Goal: Information Seeking & Learning: Find contact information

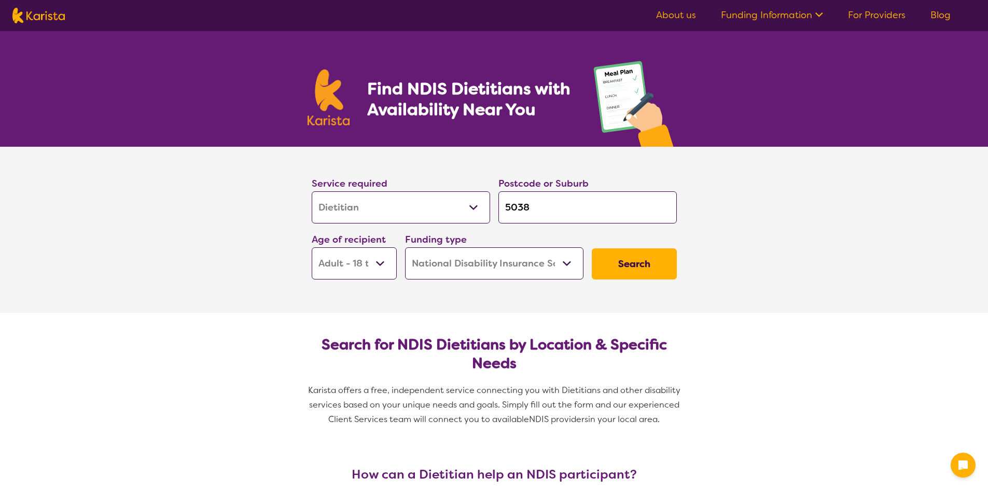
select select "Dietitian"
select select "AD"
select select "NDIS"
select select "Dietitian"
select select "AD"
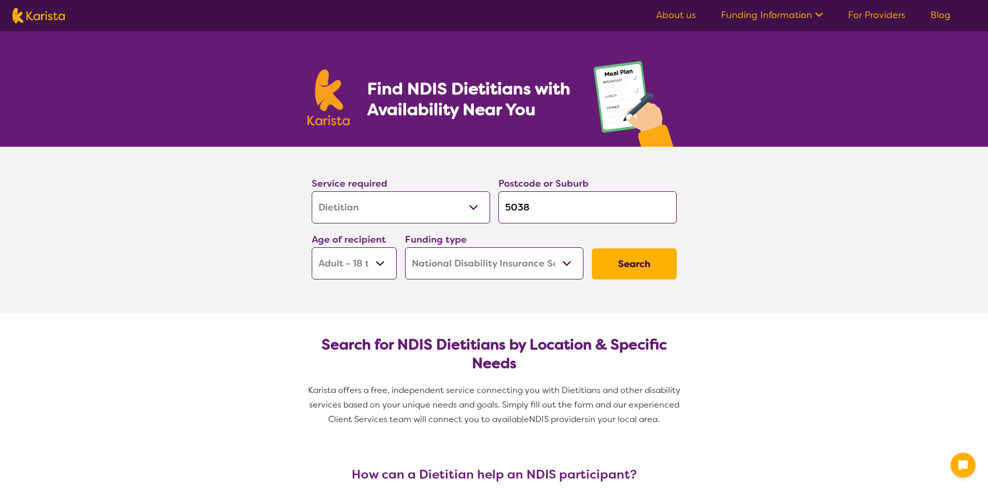
select select "NDIS"
drag, startPoint x: 559, startPoint y: 213, endPoint x: 498, endPoint y: 213, distance: 60.2
click at [498, 213] on input "5038" at bounding box center [587, 207] width 178 height 32
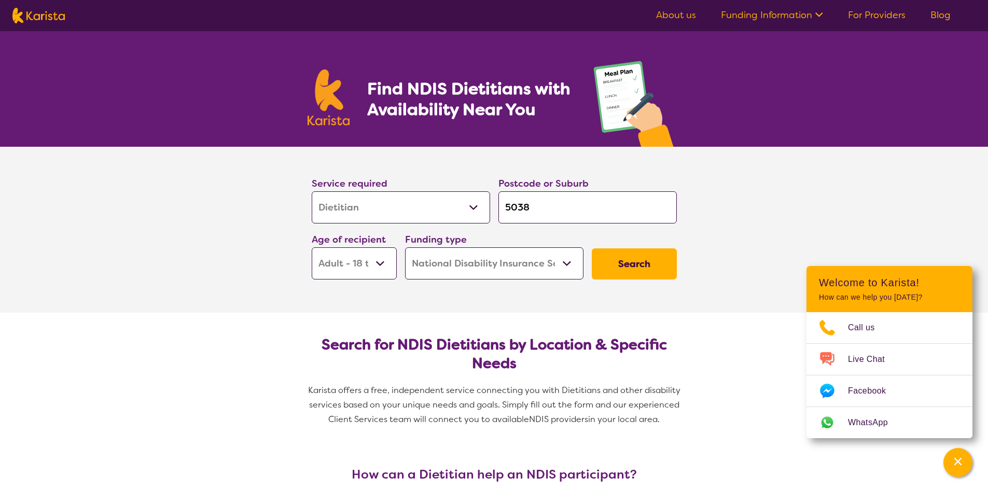
type input "p"
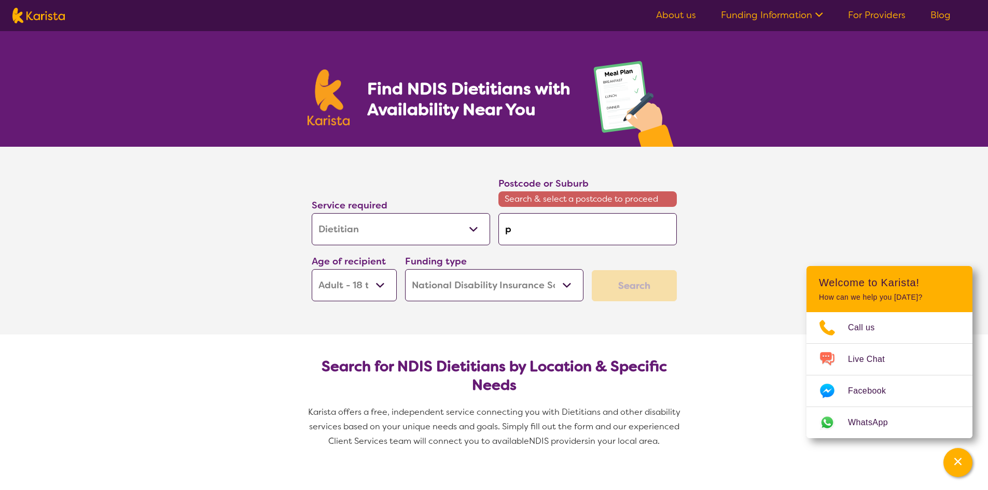
type input "pl"
type input "ply"
type input "plym"
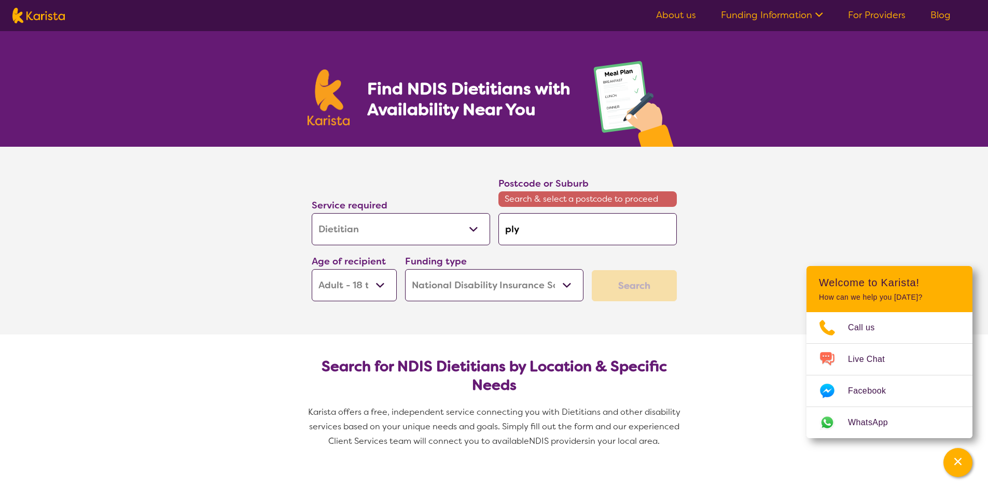
type input "plym"
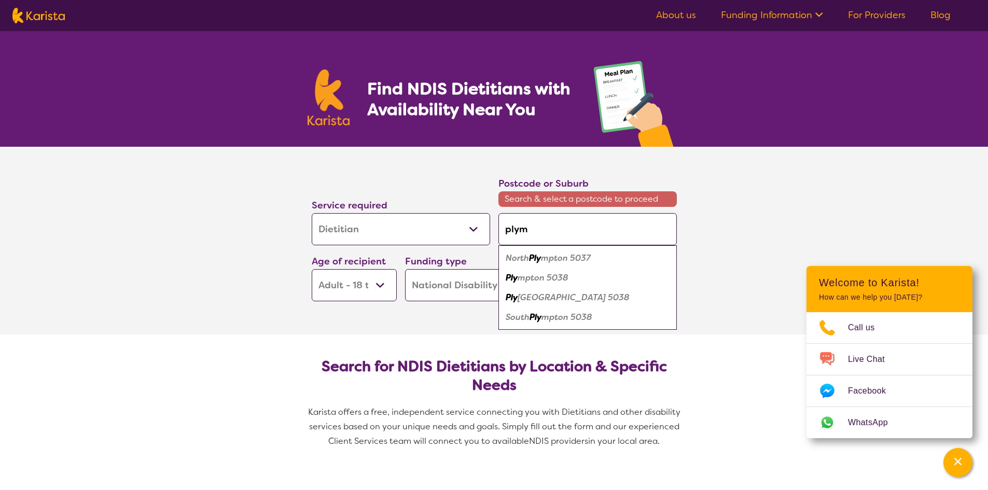
type input "plymp"
click at [566, 276] on em "ton 5038" at bounding box center [550, 277] width 38 height 11
type input "5038"
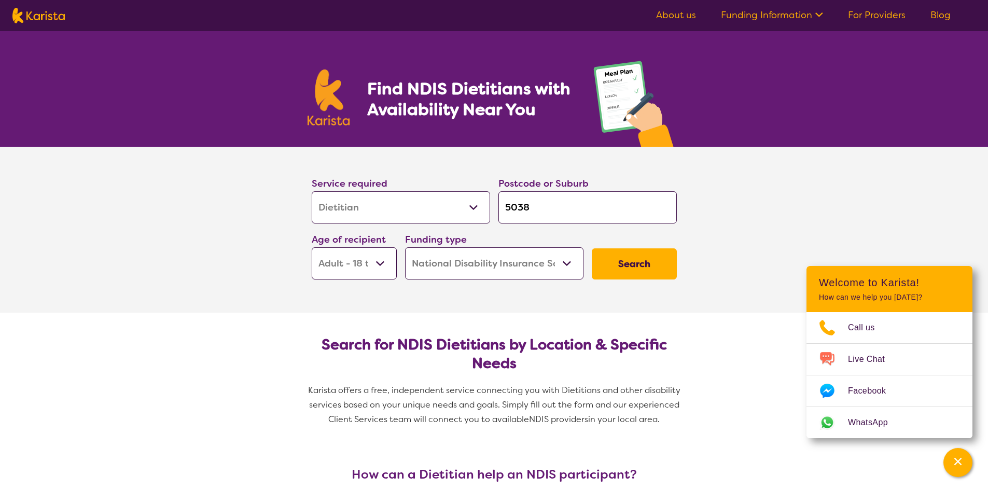
click at [622, 260] on button "Search" at bounding box center [634, 263] width 85 height 31
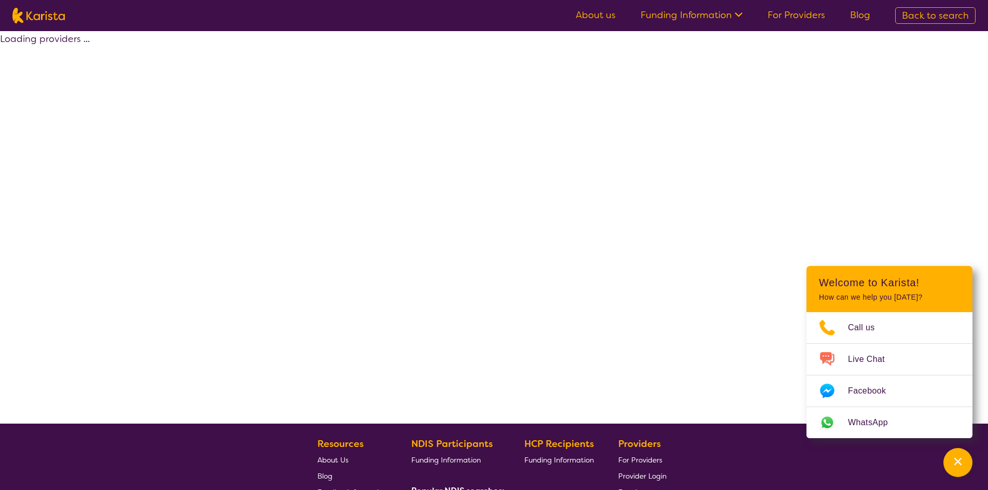
select select "by_score"
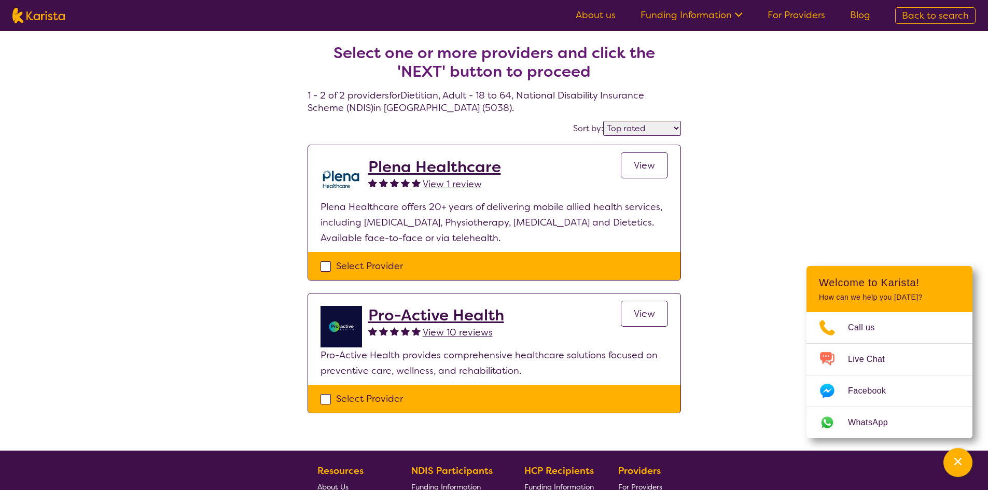
click at [479, 170] on h2 "Plena Healthcare" at bounding box center [434, 167] width 133 height 19
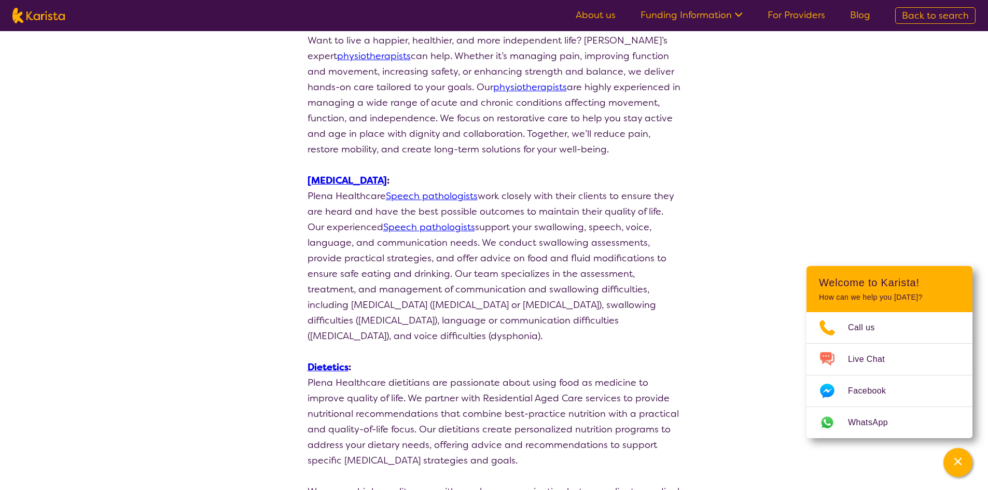
scroll to position [726, 0]
